Goal: Task Accomplishment & Management: Manage account settings

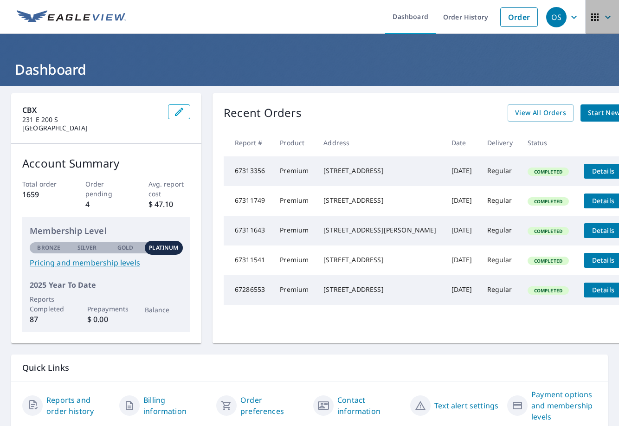
click at [591, 19] on icon "button" at bounding box center [594, 16] width 7 height 7
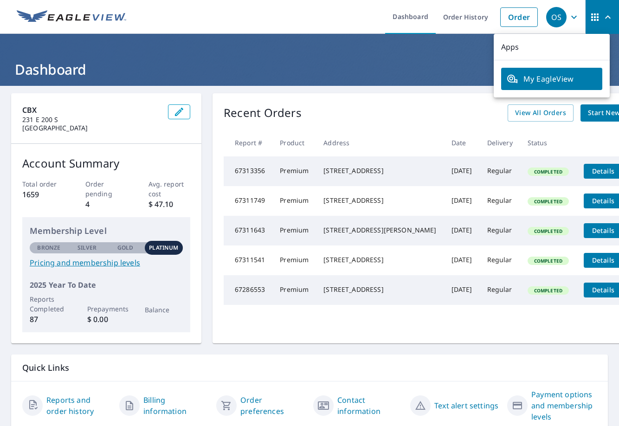
click at [569, 80] on span "My EagleView" at bounding box center [552, 78] width 90 height 11
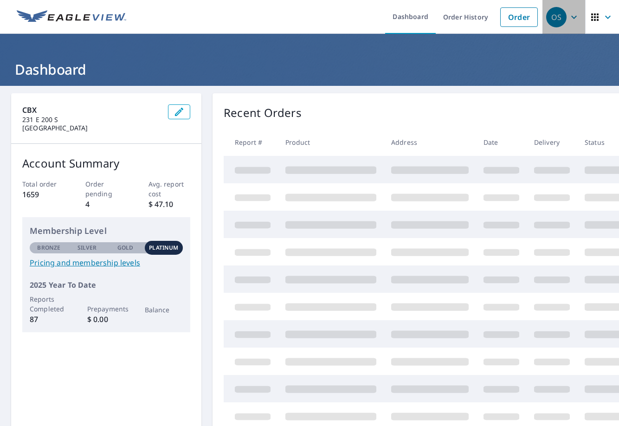
click at [569, 18] on icon "button" at bounding box center [574, 17] width 11 height 11
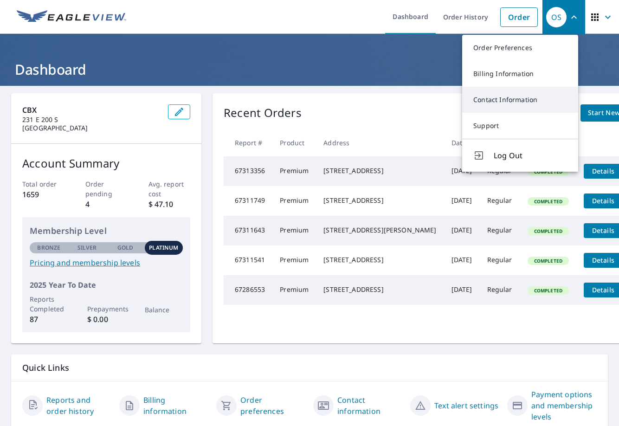
click at [516, 100] on link "Contact Information" at bounding box center [520, 100] width 116 height 26
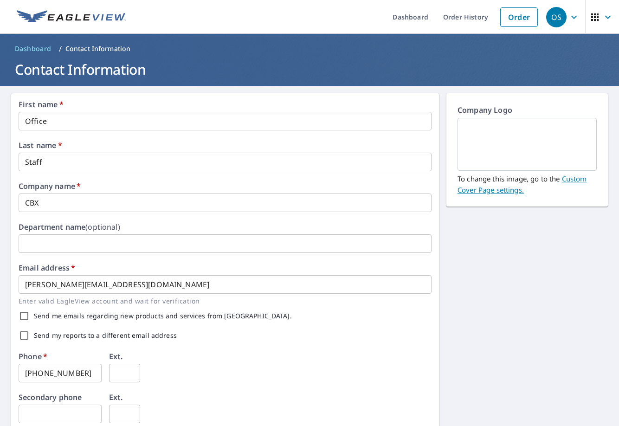
click at [602, 17] on icon "button" at bounding box center [607, 17] width 11 height 11
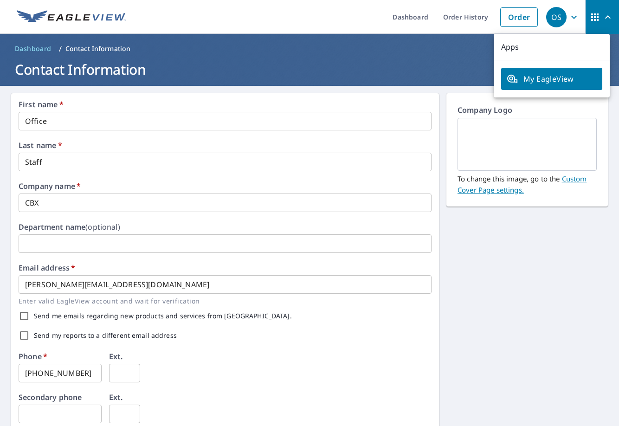
click at [569, 20] on icon "button" at bounding box center [574, 17] width 11 height 11
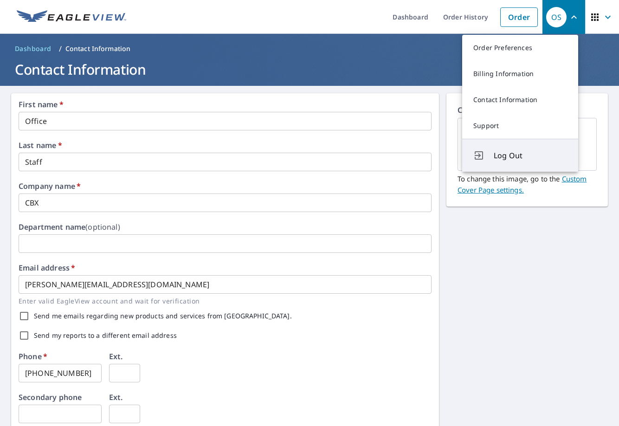
click at [520, 153] on span "Log Out" at bounding box center [530, 155] width 73 height 11
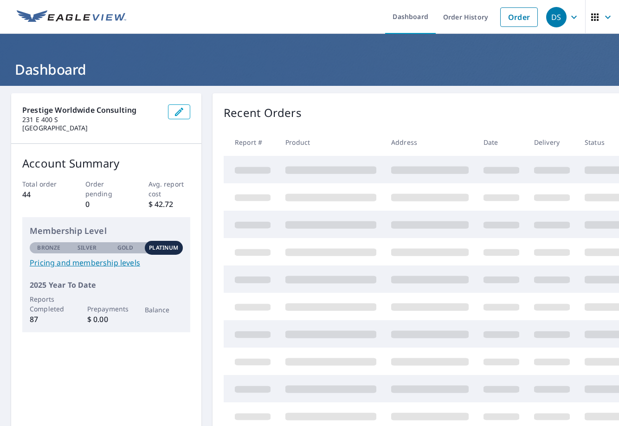
click at [591, 19] on icon "button" at bounding box center [594, 16] width 7 height 7
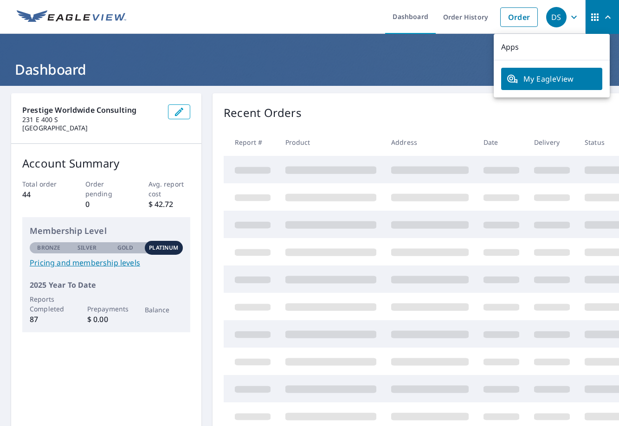
click at [557, 22] on div "DS" at bounding box center [556, 17] width 20 height 20
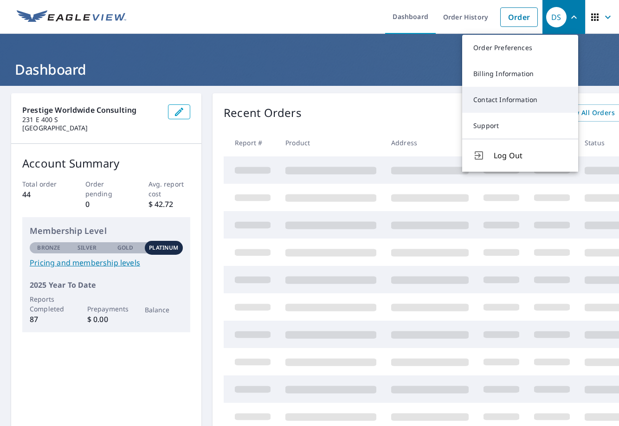
click at [512, 100] on link "Contact Information" at bounding box center [520, 100] width 116 height 26
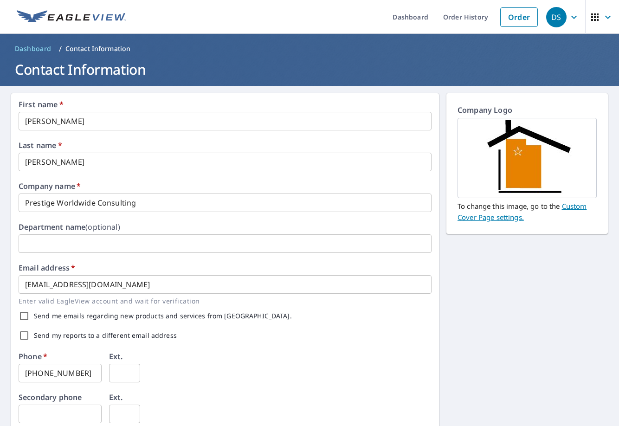
drag, startPoint x: 73, startPoint y: 163, endPoint x: -2, endPoint y: 157, distance: 75.4
click at [0, 157] on html "DS DS Dashboard Order History Order DS Dashboard / Contact Information Contact …" at bounding box center [309, 213] width 619 height 426
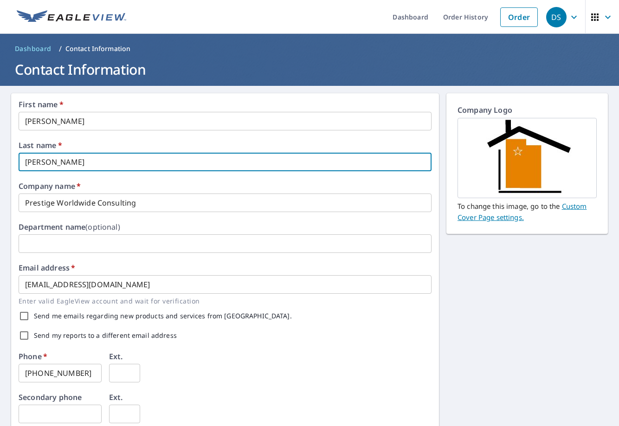
type input "Baril"
click at [76, 127] on input "Dan" at bounding box center [225, 121] width 413 height 19
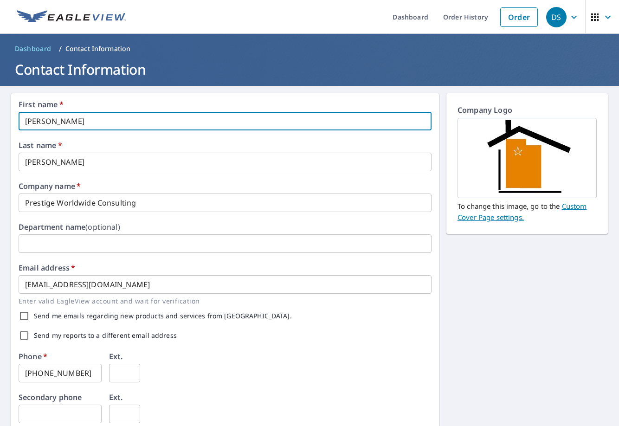
type input "Daniel"
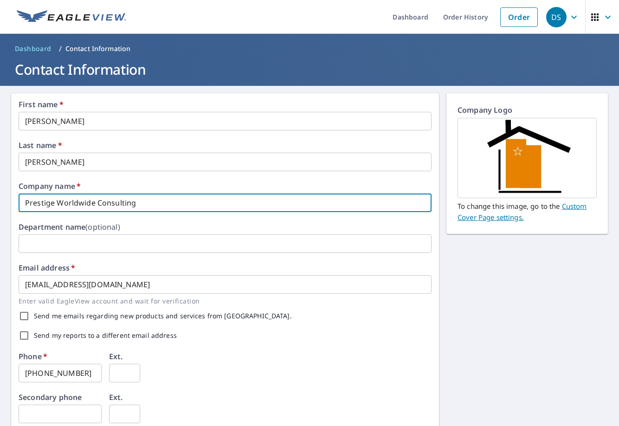
drag, startPoint x: 161, startPoint y: 204, endPoint x: -2, endPoint y: 180, distance: 164.6
click at [0, 180] on html "DS DS Dashboard Order History Order DS Dashboard / Contact Information Contact …" at bounding box center [309, 213] width 619 height 426
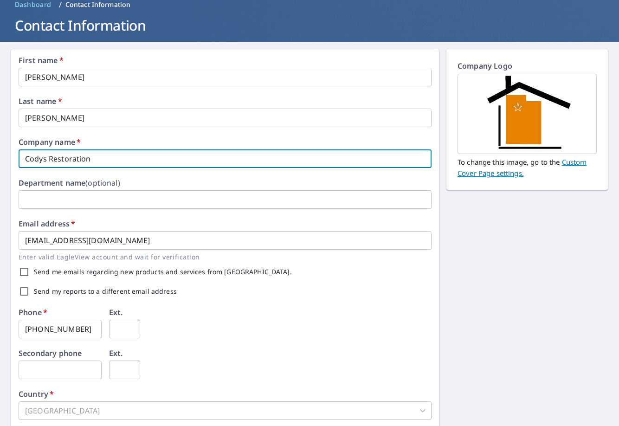
scroll to position [93, 0]
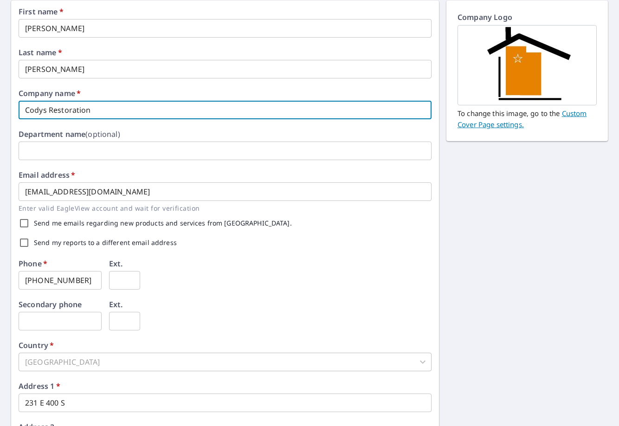
type input "Codys Restoration"
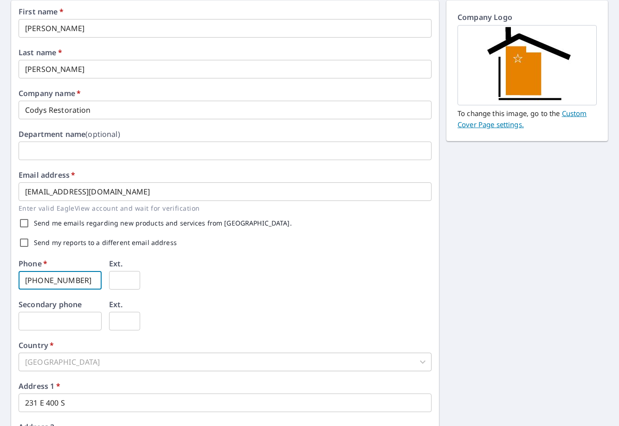
drag, startPoint x: 83, startPoint y: 280, endPoint x: -2, endPoint y: 268, distance: 86.2
click at [0, 268] on html "DS DS Dashboard Order History Order DS Dashboard / Contact Information Contact …" at bounding box center [309, 213] width 619 height 426
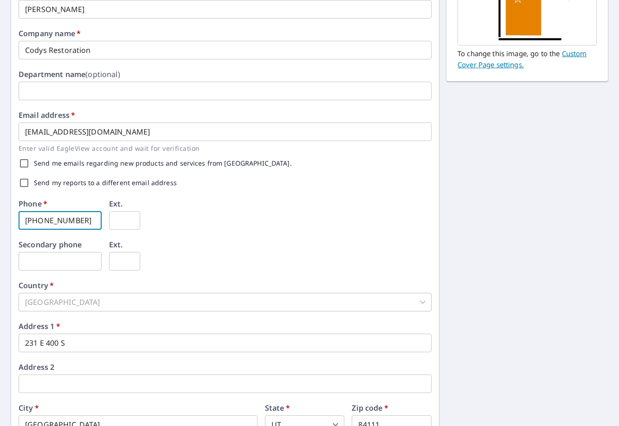
scroll to position [227, 0]
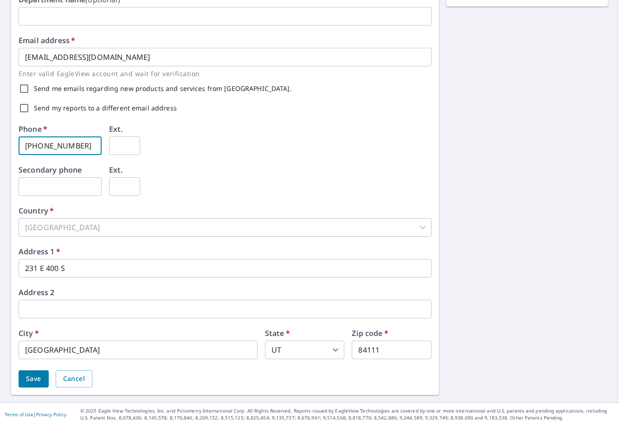
type input "385-549-9378"
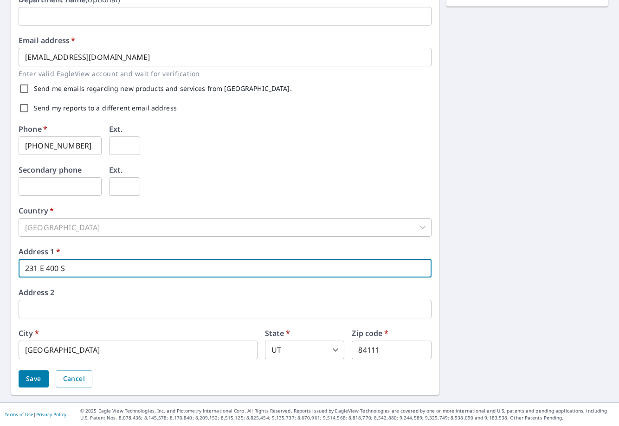
drag, startPoint x: 87, startPoint y: 268, endPoint x: -2, endPoint y: 266, distance: 89.6
click at [0, 266] on html "DS DS Dashboard Order History Order DS Dashboard / Contact Information Contact …" at bounding box center [309, 213] width 619 height 426
type input "998 W 1995 N"
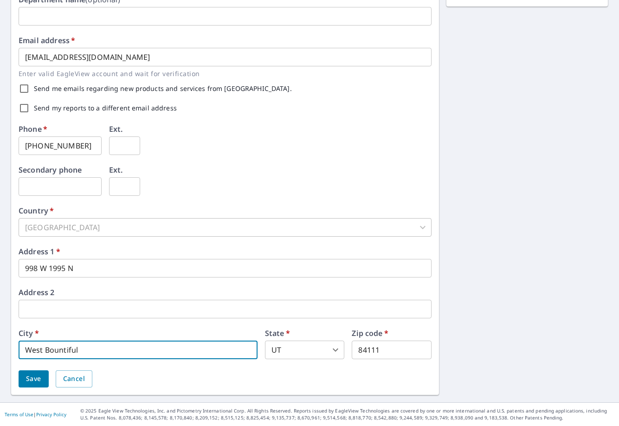
type input "West Bountiful"
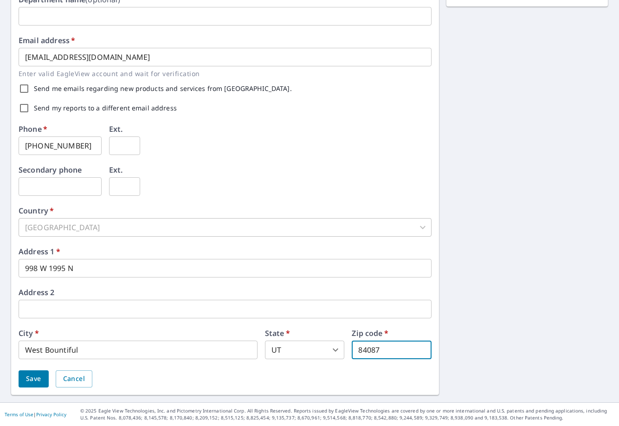
type input "84087"
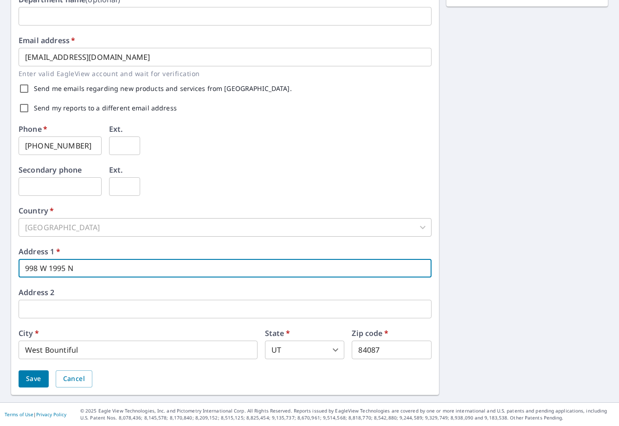
drag, startPoint x: 66, startPoint y: 269, endPoint x: 58, endPoint y: 269, distance: 8.4
click at [58, 269] on input "998 W 1995 N" at bounding box center [225, 268] width 413 height 19
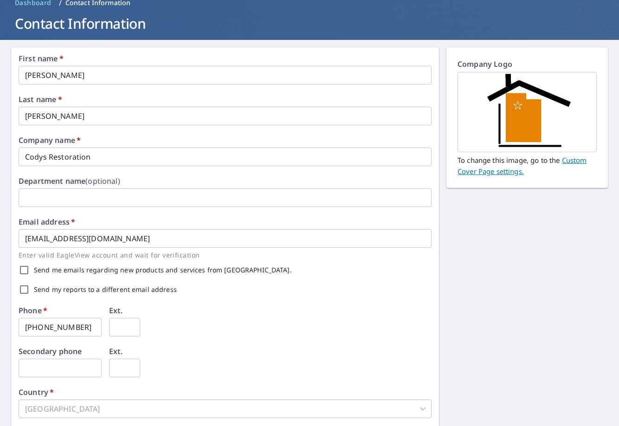
scroll to position [46, 0]
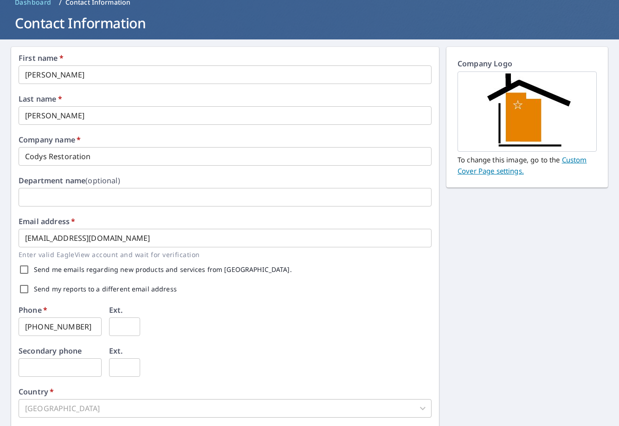
type input "998 W 1950 N"
click at [24, 288] on input "Send my reports to a different email address" at bounding box center [23, 288] width 19 height 19
checkbox input "true"
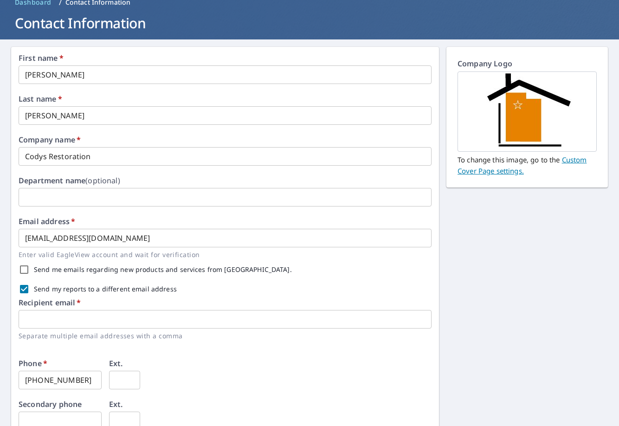
click at [71, 320] on input "text" at bounding box center [225, 319] width 413 height 19
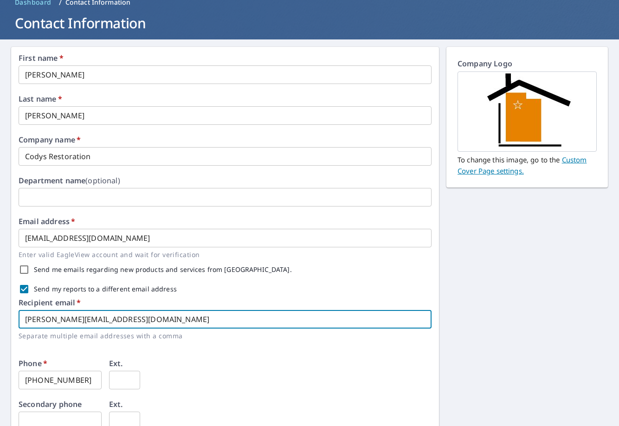
type input "daniel@codysrestoration.com"
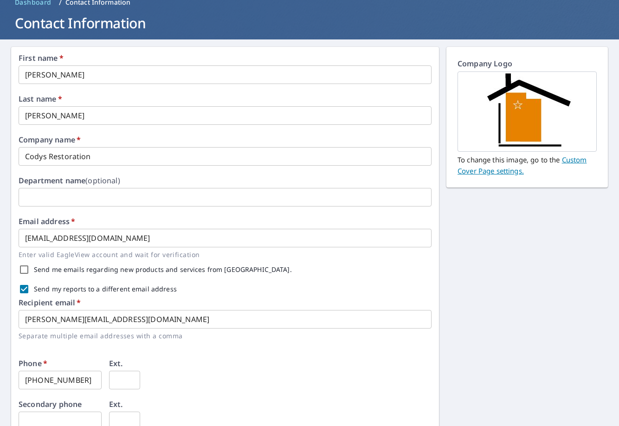
click at [297, 337] on p "Separate multiple email addresses with a comma" at bounding box center [222, 335] width 407 height 11
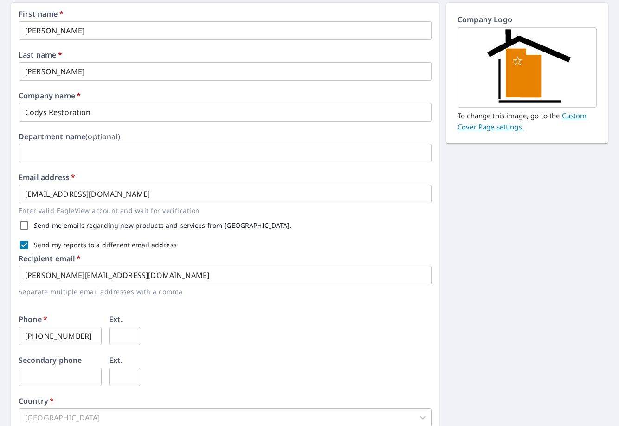
scroll to position [139, 0]
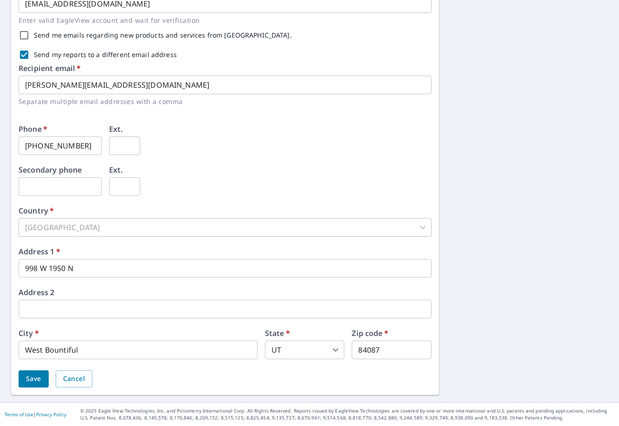
click at [35, 382] on span "Save" at bounding box center [33, 379] width 15 height 12
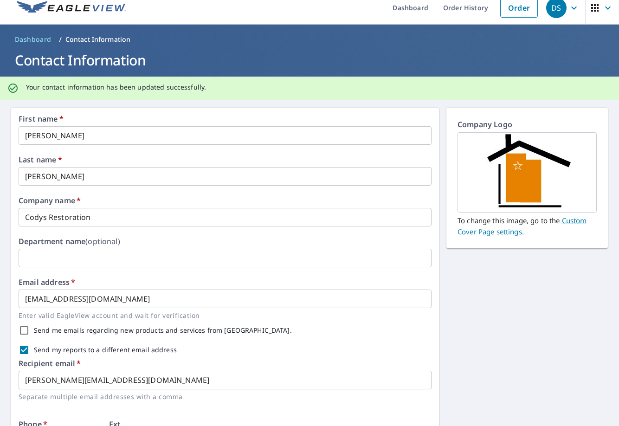
scroll to position [0, 0]
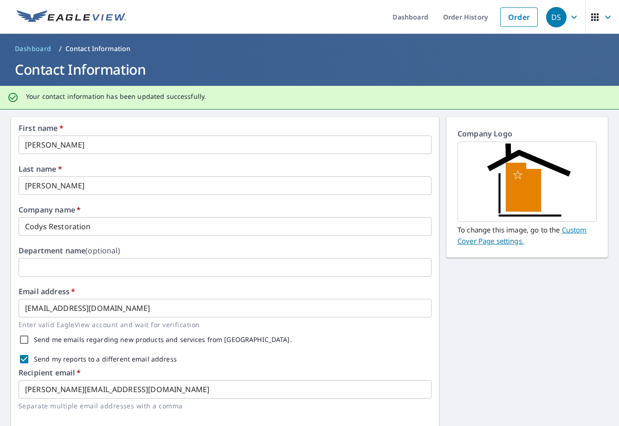
click at [569, 20] on icon "button" at bounding box center [574, 17] width 11 height 11
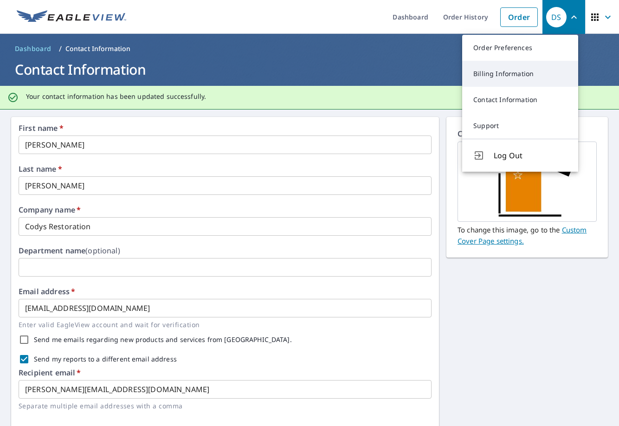
click at [529, 80] on link "Billing Information" at bounding box center [520, 74] width 116 height 26
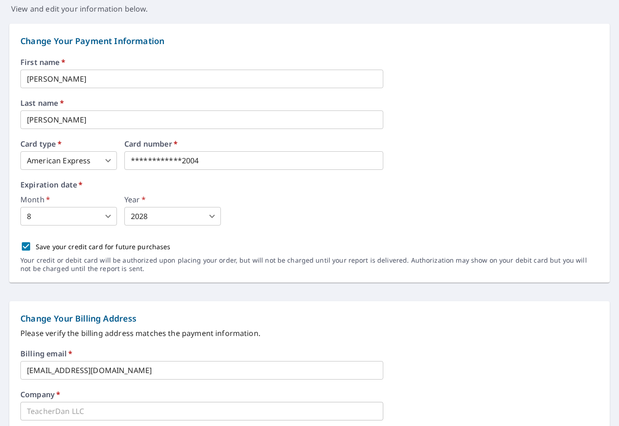
scroll to position [93, 0]
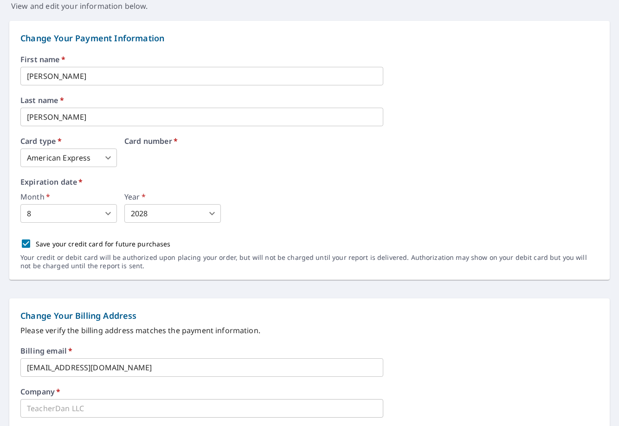
drag, startPoint x: 222, startPoint y: 159, endPoint x: 61, endPoint y: 163, distance: 160.6
click at [168, 153] on div "Card number   *" at bounding box center [253, 152] width 259 height 30
click at [153, 137] on label "Card number   *" at bounding box center [253, 140] width 259 height 7
click at [156, 219] on body "DS DS Dashboard Order History Order DS Dashboard / Billing Information Billing …" at bounding box center [309, 213] width 619 height 426
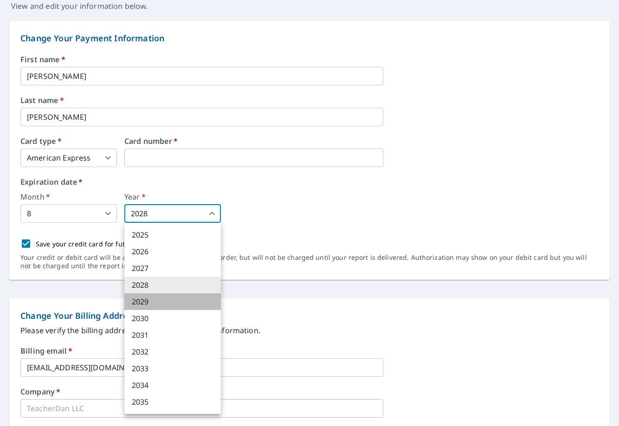
click at [152, 302] on li "2029" at bounding box center [172, 301] width 97 height 17
type input "2029"
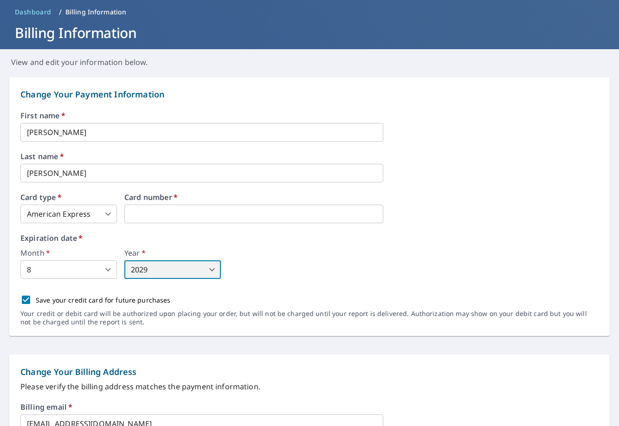
scroll to position [0, 0]
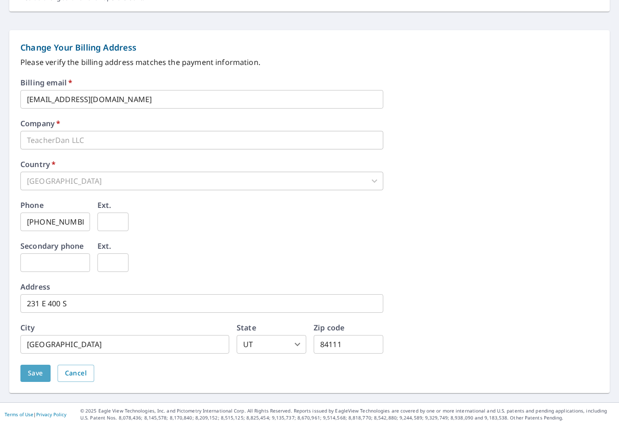
click at [41, 376] on span "Save" at bounding box center [35, 374] width 15 height 12
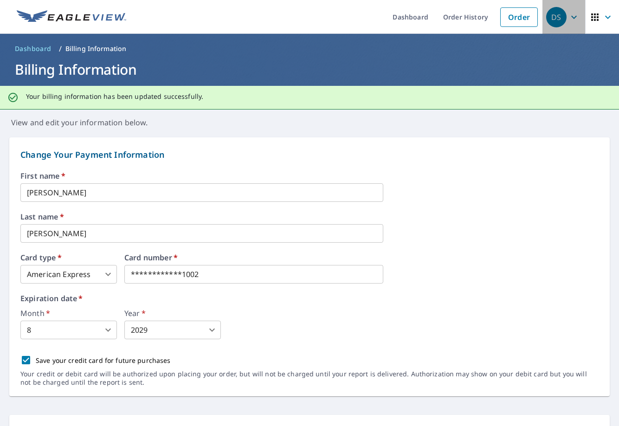
click at [554, 19] on div "DS" at bounding box center [556, 17] width 20 height 20
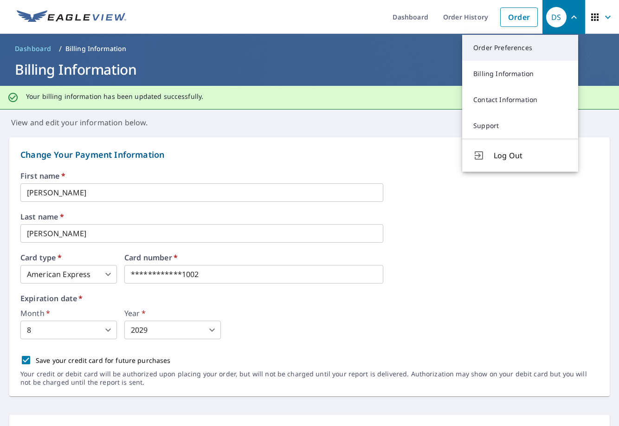
click at [518, 50] on link "Order Preferences" at bounding box center [520, 48] width 116 height 26
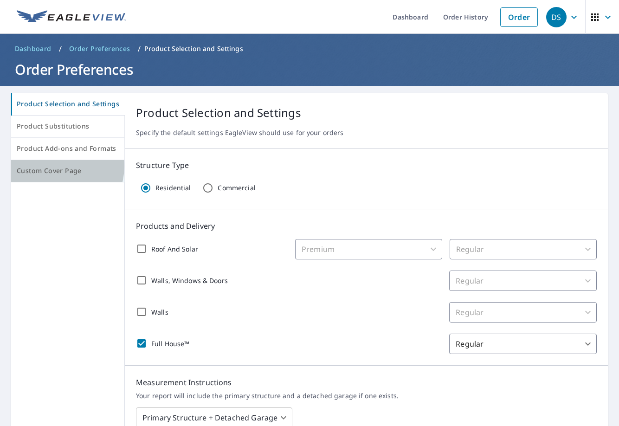
click at [56, 166] on span "Custom Cover Page" at bounding box center [68, 171] width 102 height 12
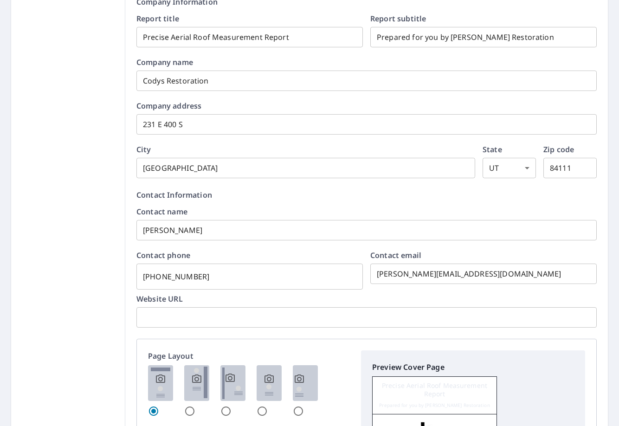
scroll to position [325, 0]
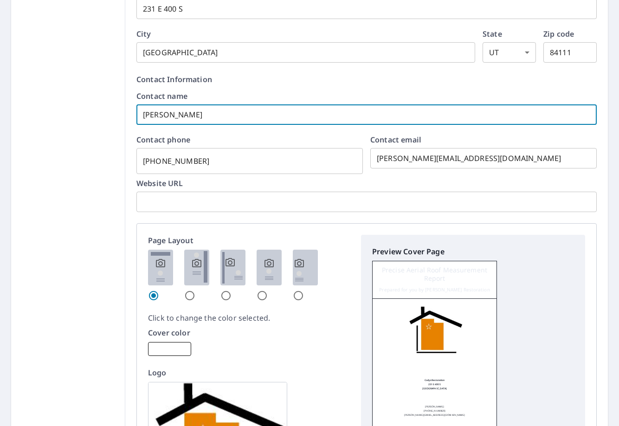
drag, startPoint x: 186, startPoint y: 114, endPoint x: 109, endPoint y: 113, distance: 77.1
click at [109, 113] on div "Product Selection and Settings Product Substitutions Product Add-ons and Format…" at bounding box center [309, 195] width 597 height 855
checkbox input "true"
type input "D"
checkbox input "true"
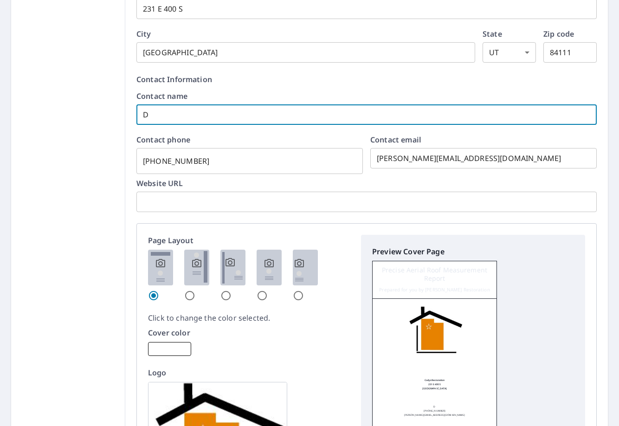
type input "Da"
checkbox input "true"
type input "Dan"
checkbox input "true"
type input "Dani"
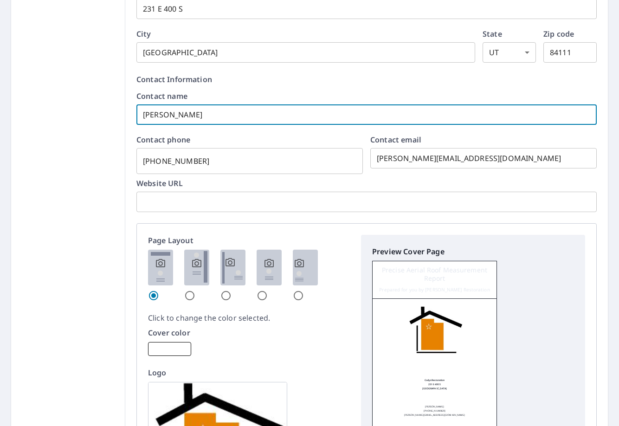
checkbox input "true"
type input "Danie"
checkbox input "true"
type input "Daniel"
checkbox input "true"
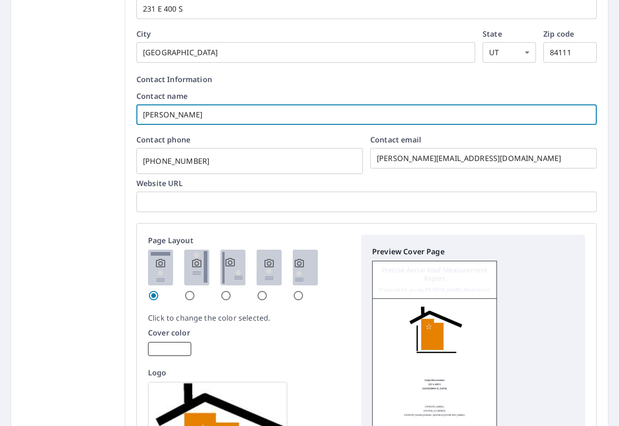
type input "Daniel"
checkbox input "true"
type input "Daniel B"
checkbox input "true"
type input "Daniel Ba"
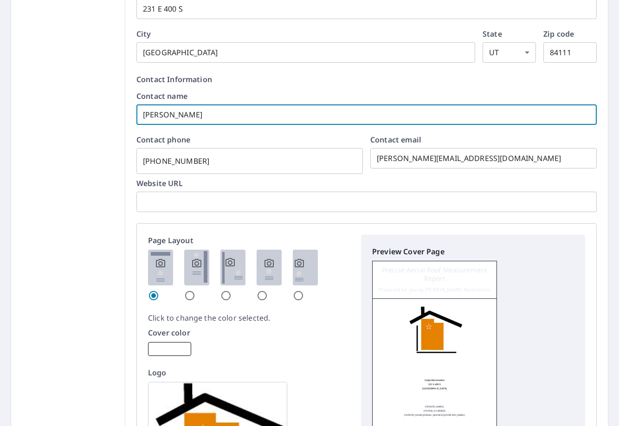
checkbox input "true"
type input "Daniel Bar"
checkbox input "true"
type input "Daniel Bari"
checkbox input "true"
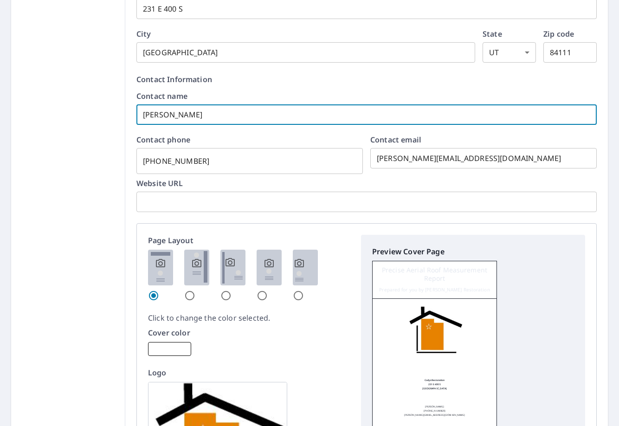
type input "Daniel Baril"
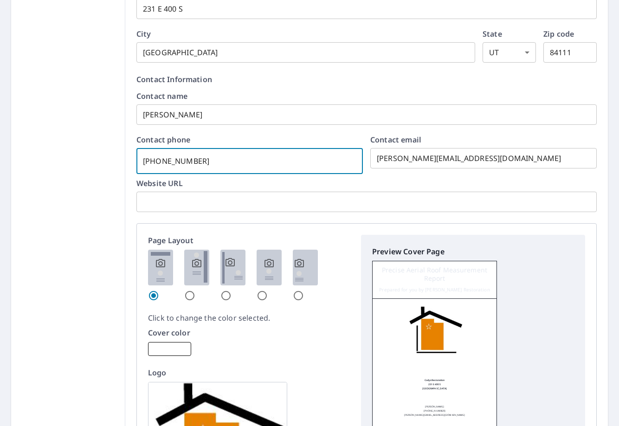
drag, startPoint x: 199, startPoint y: 159, endPoint x: 94, endPoint y: 151, distance: 104.8
click at [98, 152] on div "Product Selection and Settings Product Substitutions Product Add-ons and Format…" at bounding box center [309, 195] width 597 height 855
checkbox input "true"
type input "3"
checkbox input "true"
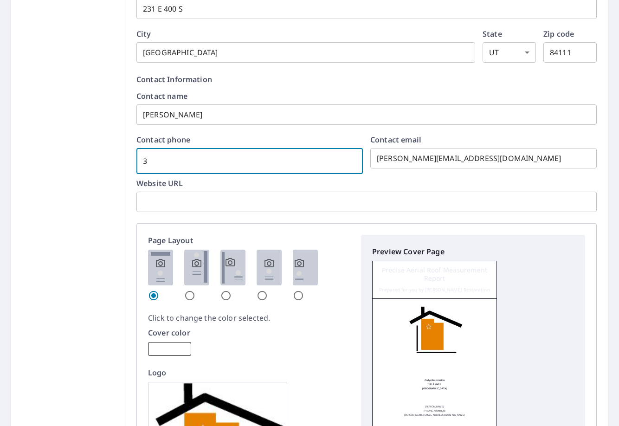
type input "38"
checkbox input "true"
type input "385"
checkbox input "true"
type input "385-5"
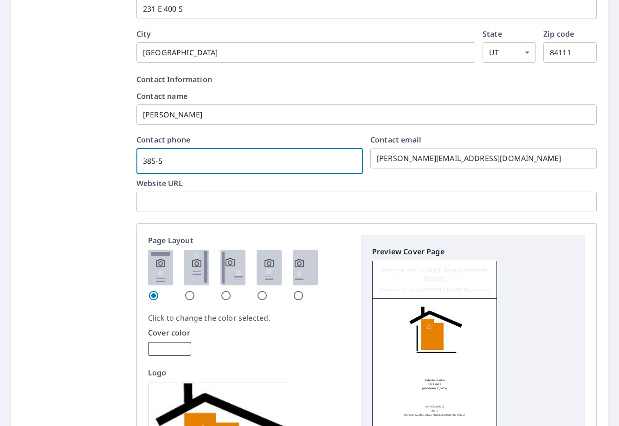
checkbox input "true"
type input "385-54"
checkbox input "true"
type input "385-549"
checkbox input "true"
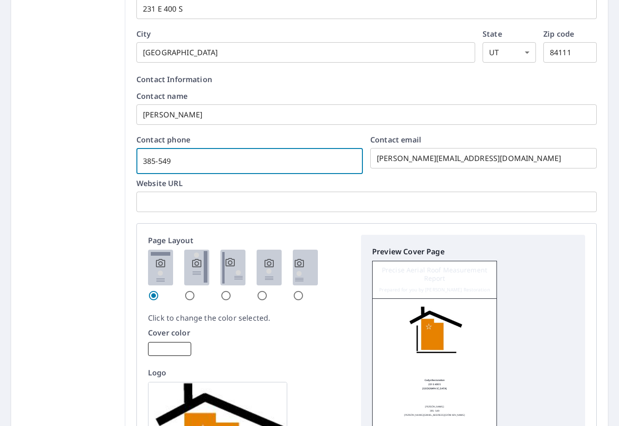
type input "385-549-9"
checkbox input "true"
type input "385-549-93"
checkbox input "true"
type input "385-549-937"
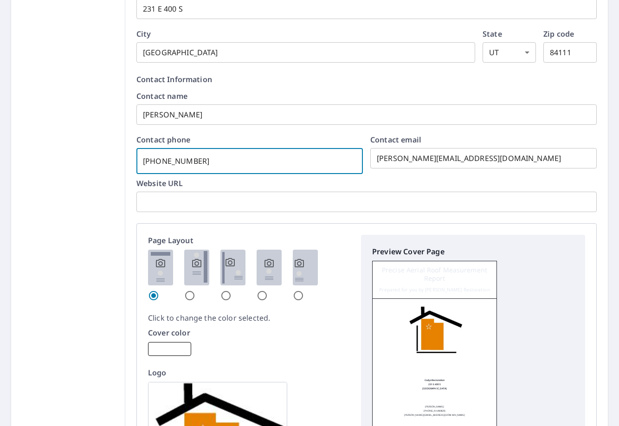
checkbox input "true"
type input "385-549-9378"
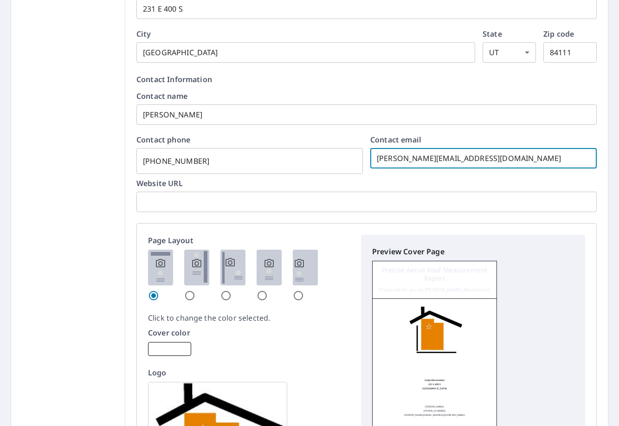
drag, startPoint x: 394, startPoint y: 157, endPoint x: 332, endPoint y: 150, distance: 62.6
click at [352, 156] on div "Contact phone 385-549-9378 ​ Contact email Chyna@CodysRestoration.com ​" at bounding box center [366, 152] width 460 height 32
checkbox input "true"
type input "D@CodysRestoration.com"
checkbox input "true"
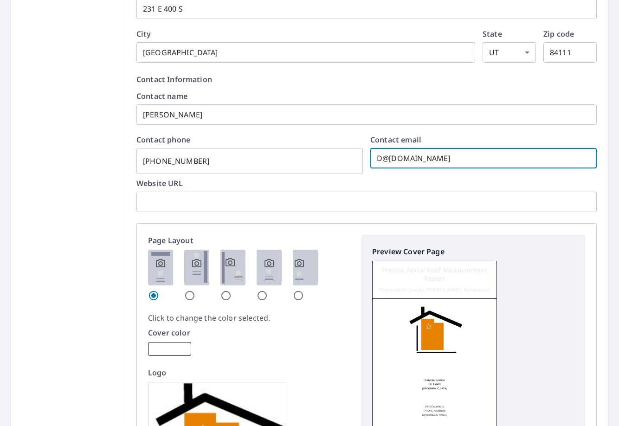
type input "Da@CodysRestoration.com"
checkbox input "true"
type input "Dan@CodysRestoration.com"
checkbox input "true"
type input "Dani@CodysRestoration.com"
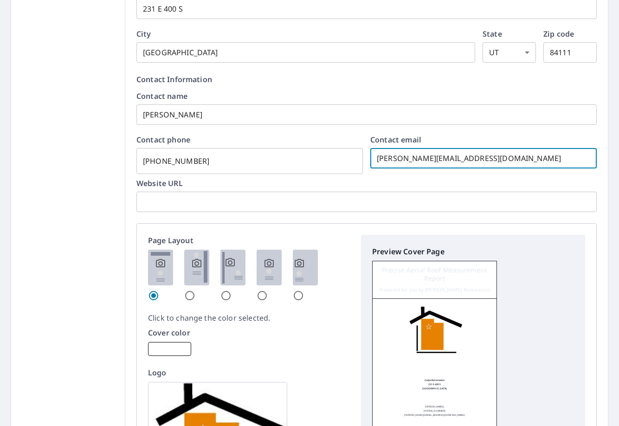
checkbox input "true"
type input "Danie@CodysRestoration.com"
checkbox input "true"
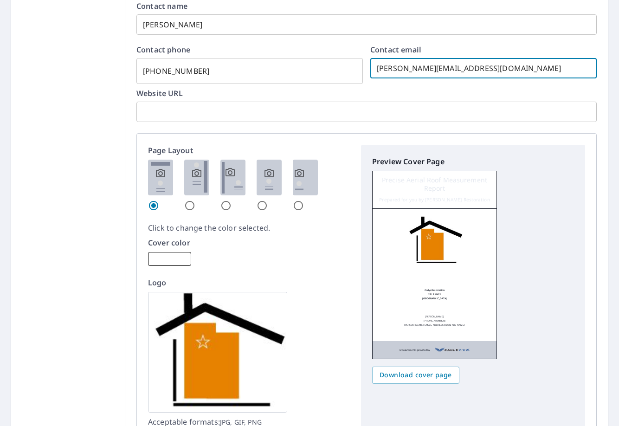
scroll to position [418, 0]
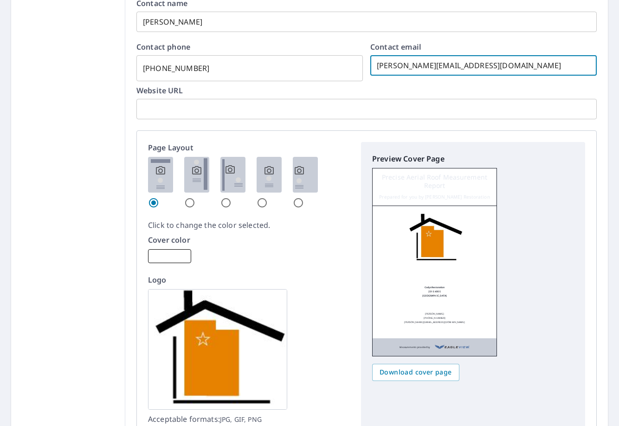
type input "Daniel@CodysRestoration.com"
click at [293, 205] on input "radio" at bounding box center [298, 202] width 11 height 11
radio input "true"
checkbox input "true"
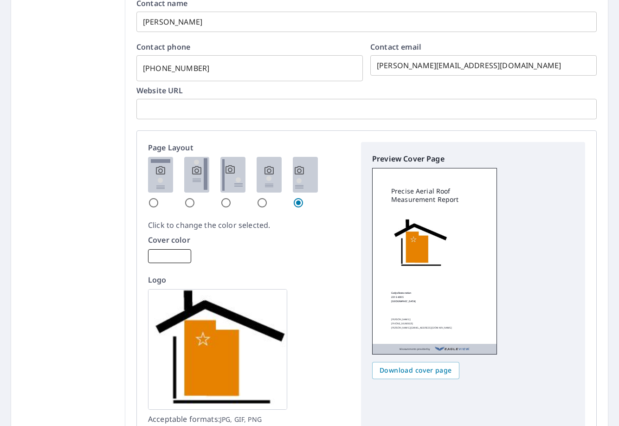
click at [258, 203] on input "radio" at bounding box center [262, 202] width 11 height 11
radio input "true"
checkbox input "true"
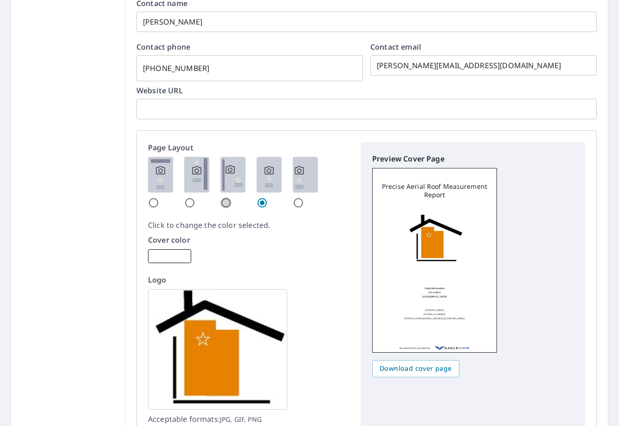
click at [225, 202] on input "radio" at bounding box center [225, 202] width 11 height 11
radio input "true"
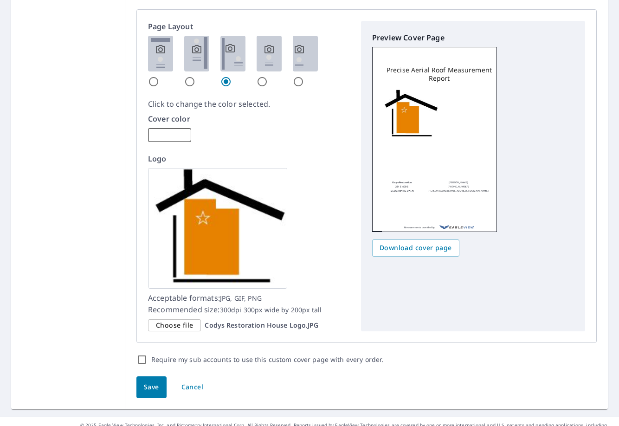
scroll to position [553, 0]
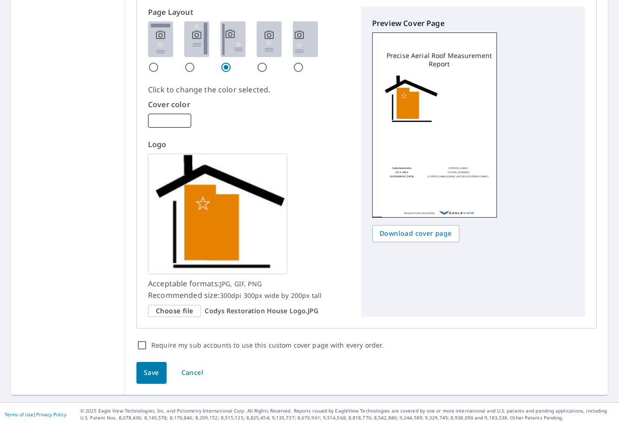
click at [213, 220] on img at bounding box center [217, 214] width 139 height 121
click at [183, 314] on span "Choose file" at bounding box center [174, 311] width 37 height 12
click at [0, 0] on input "Choose file Codys Restoration House Logo.JPG" at bounding box center [0, 0] width 0 height 0
click at [194, 309] on div "Choose file" at bounding box center [174, 311] width 53 height 13
click at [0, 0] on input "Choose file Codys Restoration House Logo.JPG" at bounding box center [0, 0] width 0 height 0
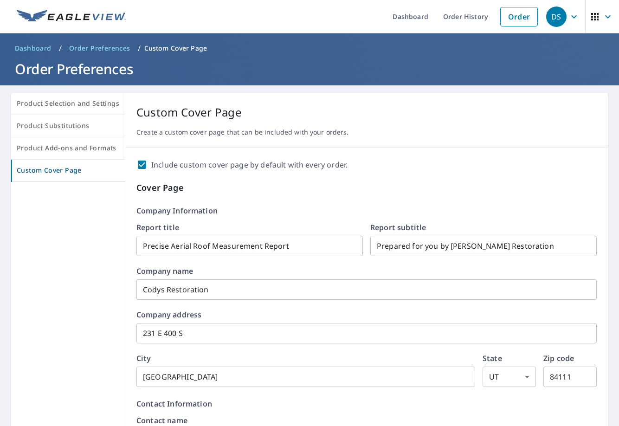
scroll to position [0, 0]
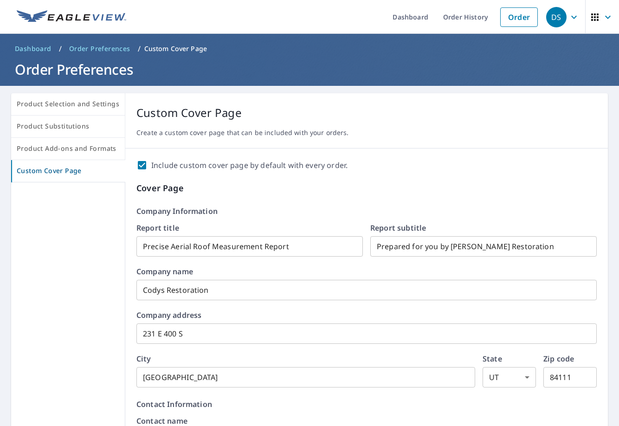
click at [139, 163] on input "Include custom cover page by default with every order." at bounding box center [141, 165] width 11 height 11
checkbox input "false"
radio input "true"
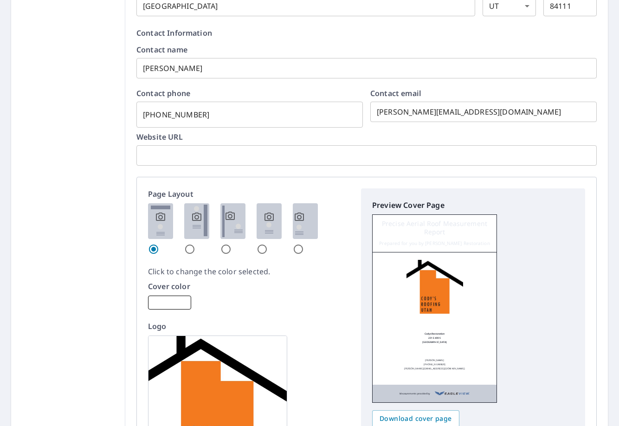
scroll to position [566, 0]
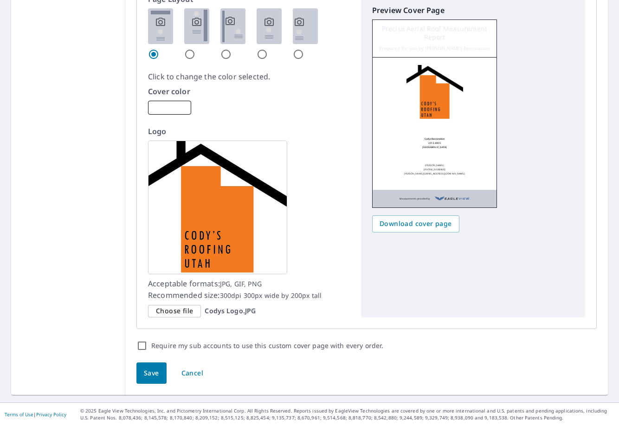
click at [150, 377] on span "Save" at bounding box center [151, 374] width 15 height 12
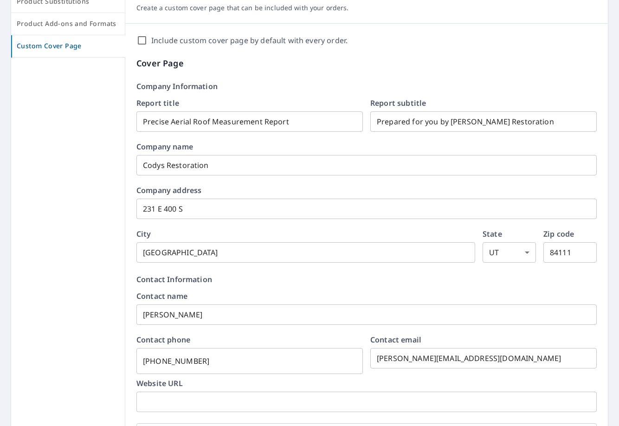
scroll to position [0, 0]
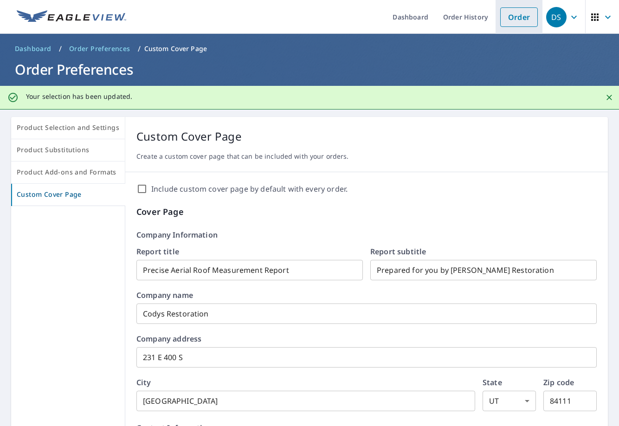
click at [522, 21] on link "Order" at bounding box center [519, 16] width 38 height 19
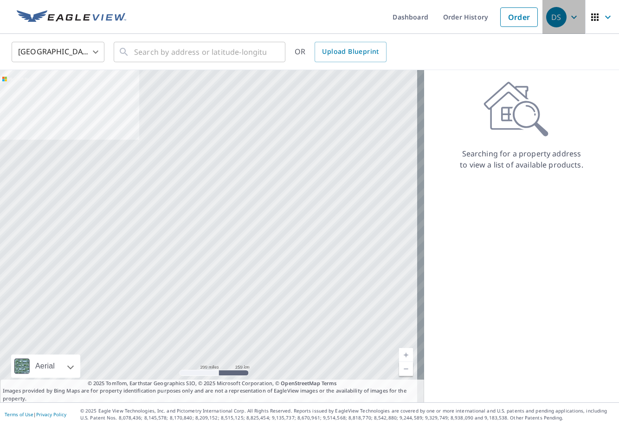
click at [569, 19] on icon "button" at bounding box center [574, 17] width 11 height 11
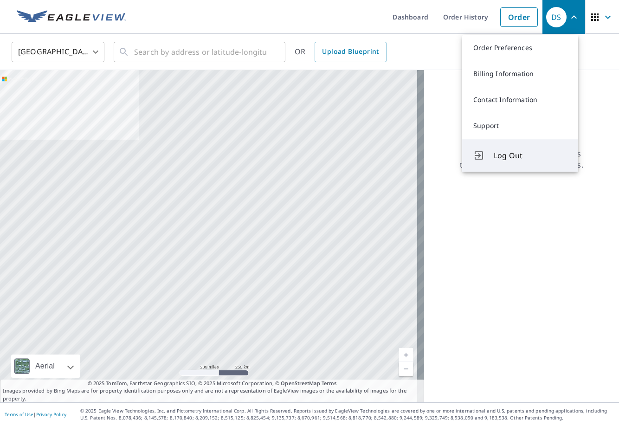
click at [536, 154] on span "Log Out" at bounding box center [530, 155] width 73 height 11
